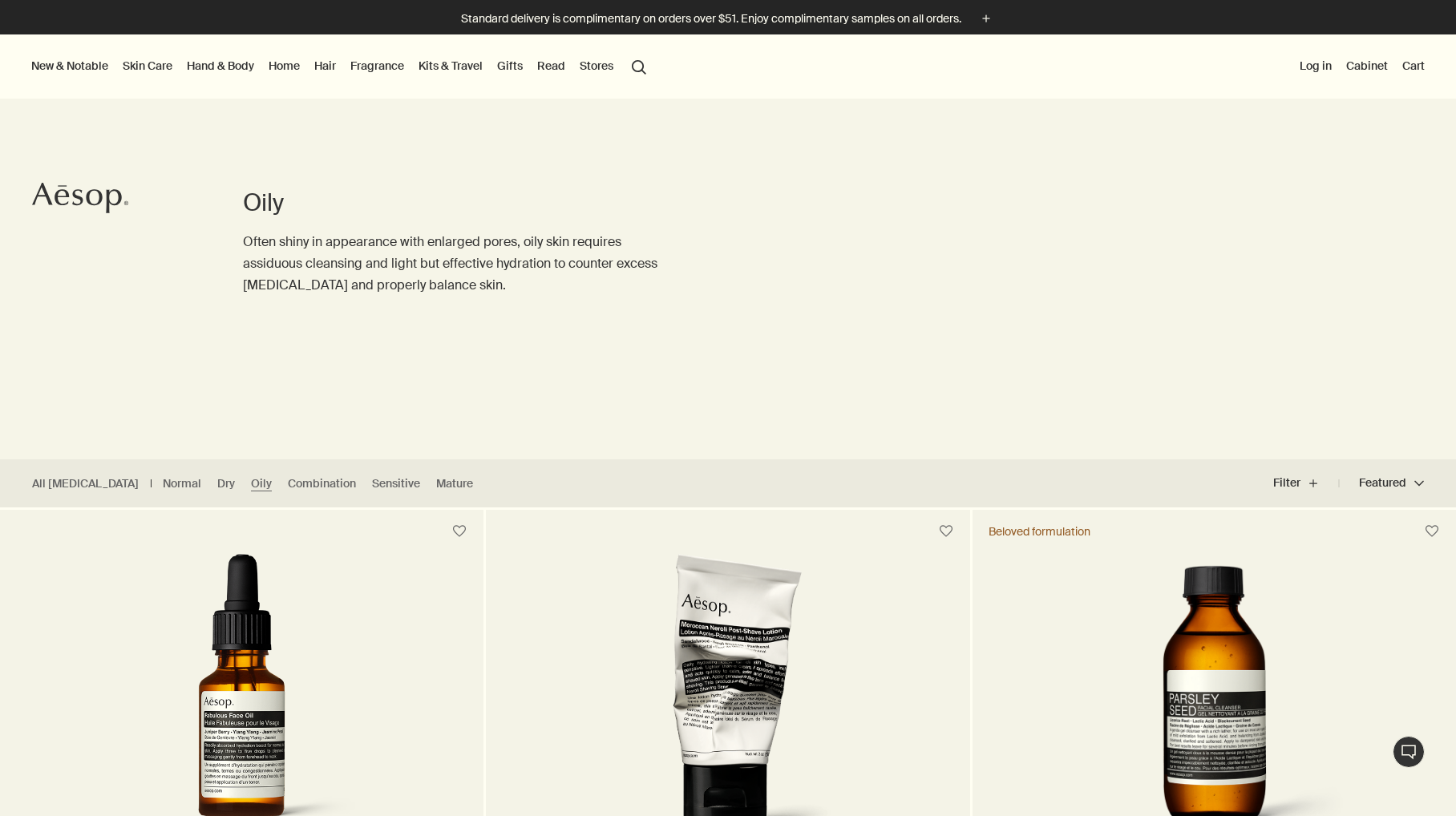
click at [158, 63] on link "Skin Care" at bounding box center [147, 66] width 56 height 21
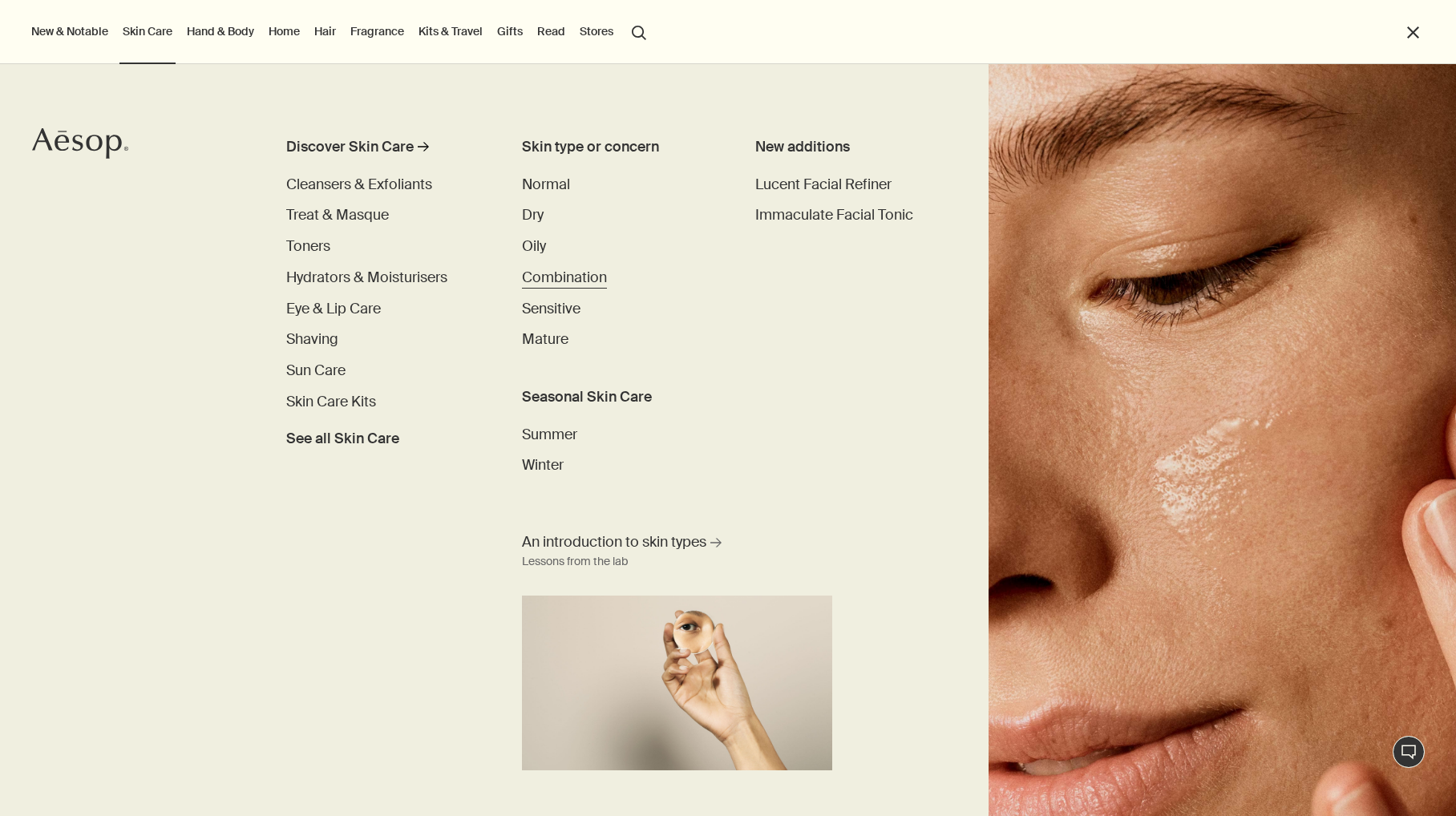
click at [576, 275] on span "Combination" at bounding box center [564, 278] width 85 height 19
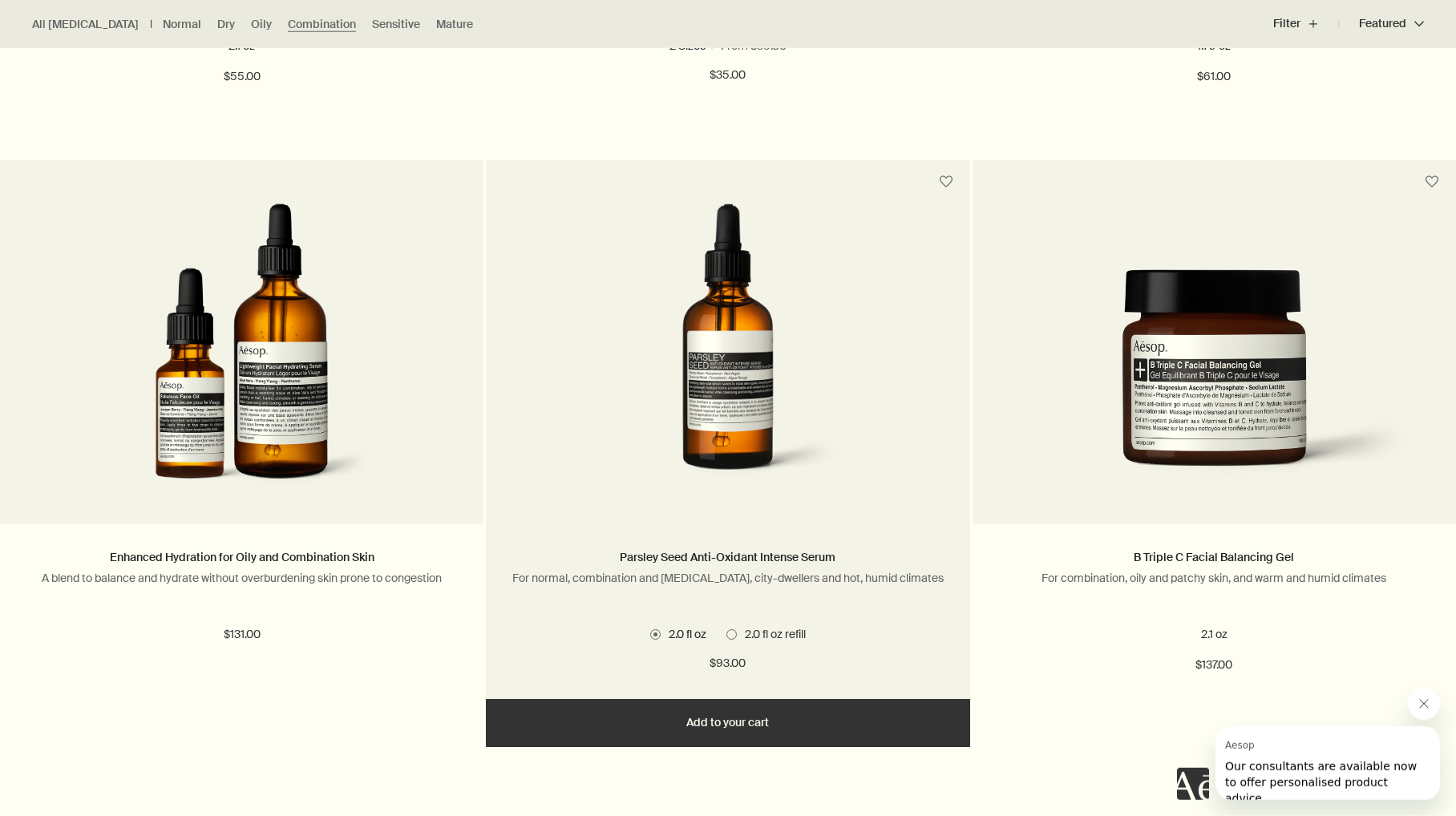
scroll to position [2126, 0]
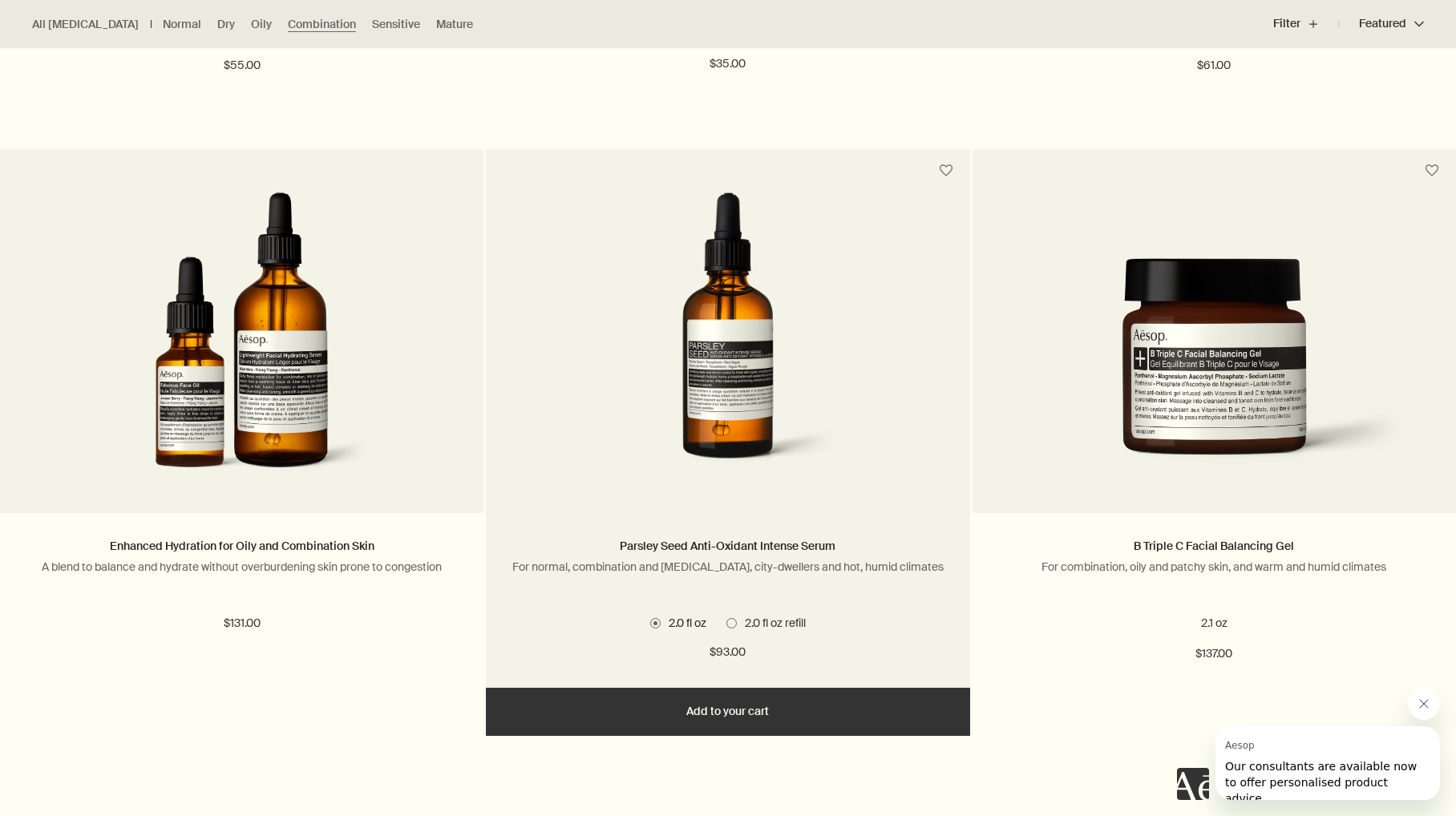
click at [738, 709] on button "Add Add to your cart" at bounding box center [727, 711] width 483 height 48
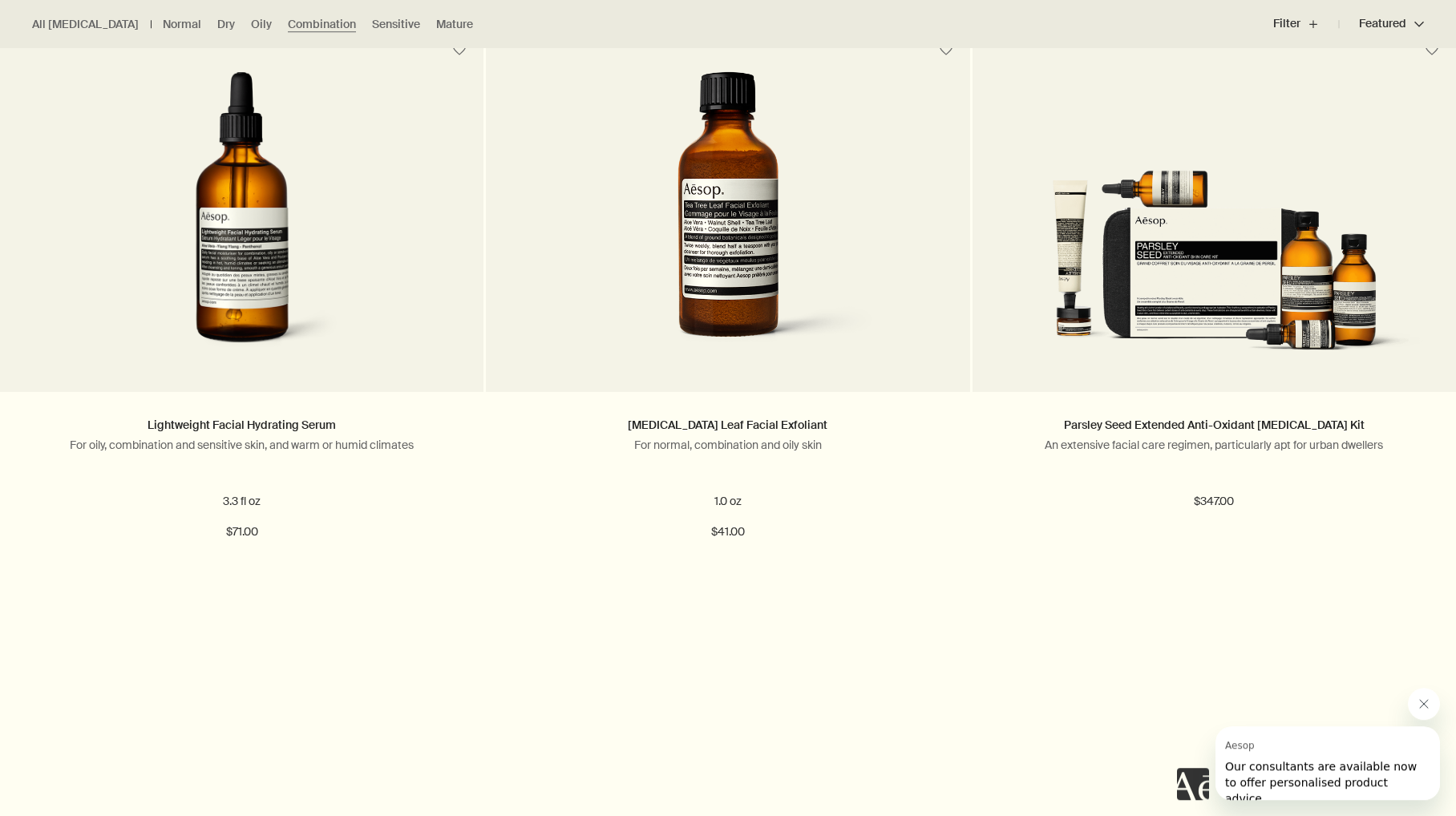
scroll to position [3433, 0]
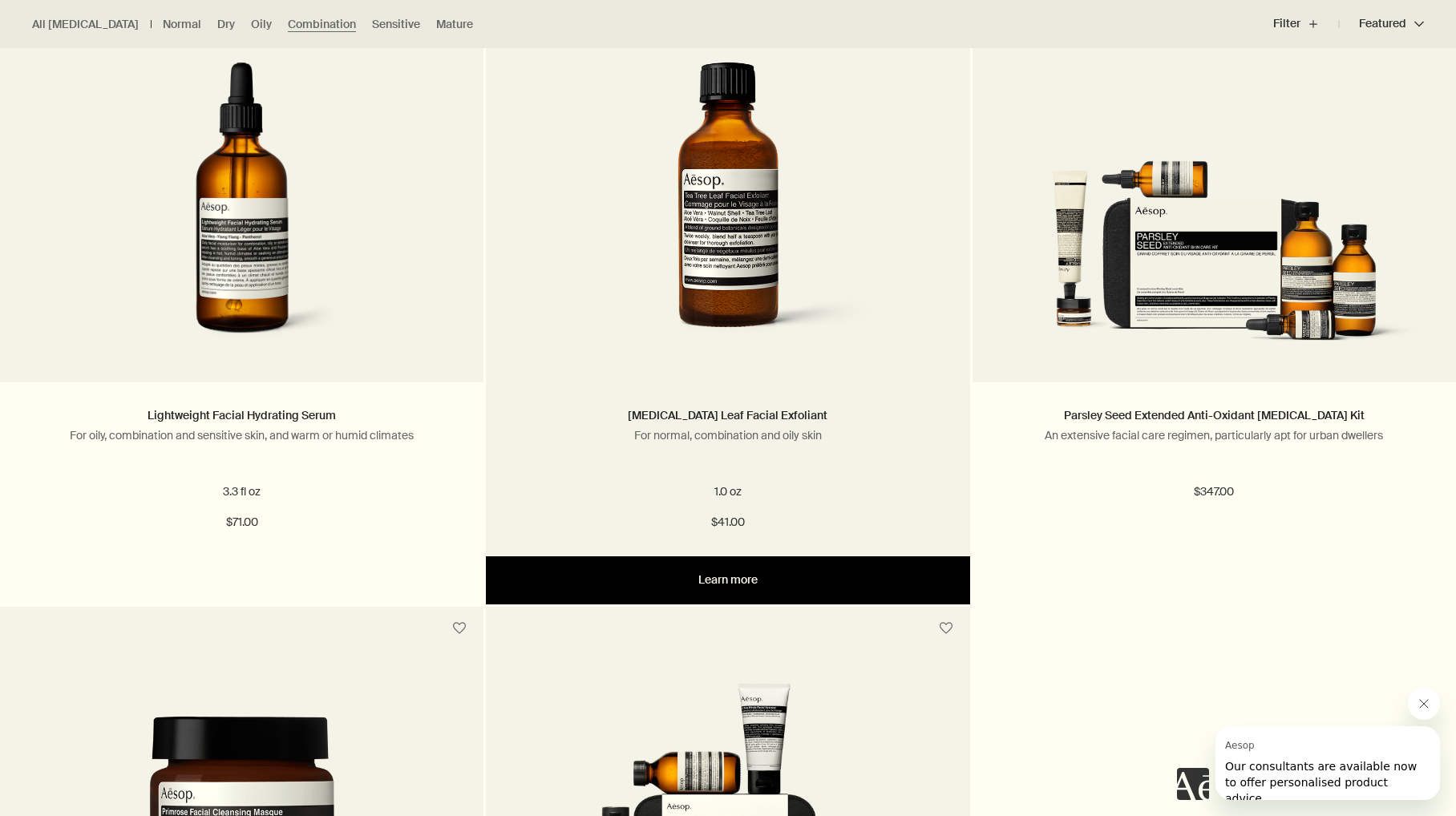
click at [741, 576] on link "Learn more" at bounding box center [727, 581] width 483 height 48
